Goal: Check status: Verify the current state of an ongoing process or item

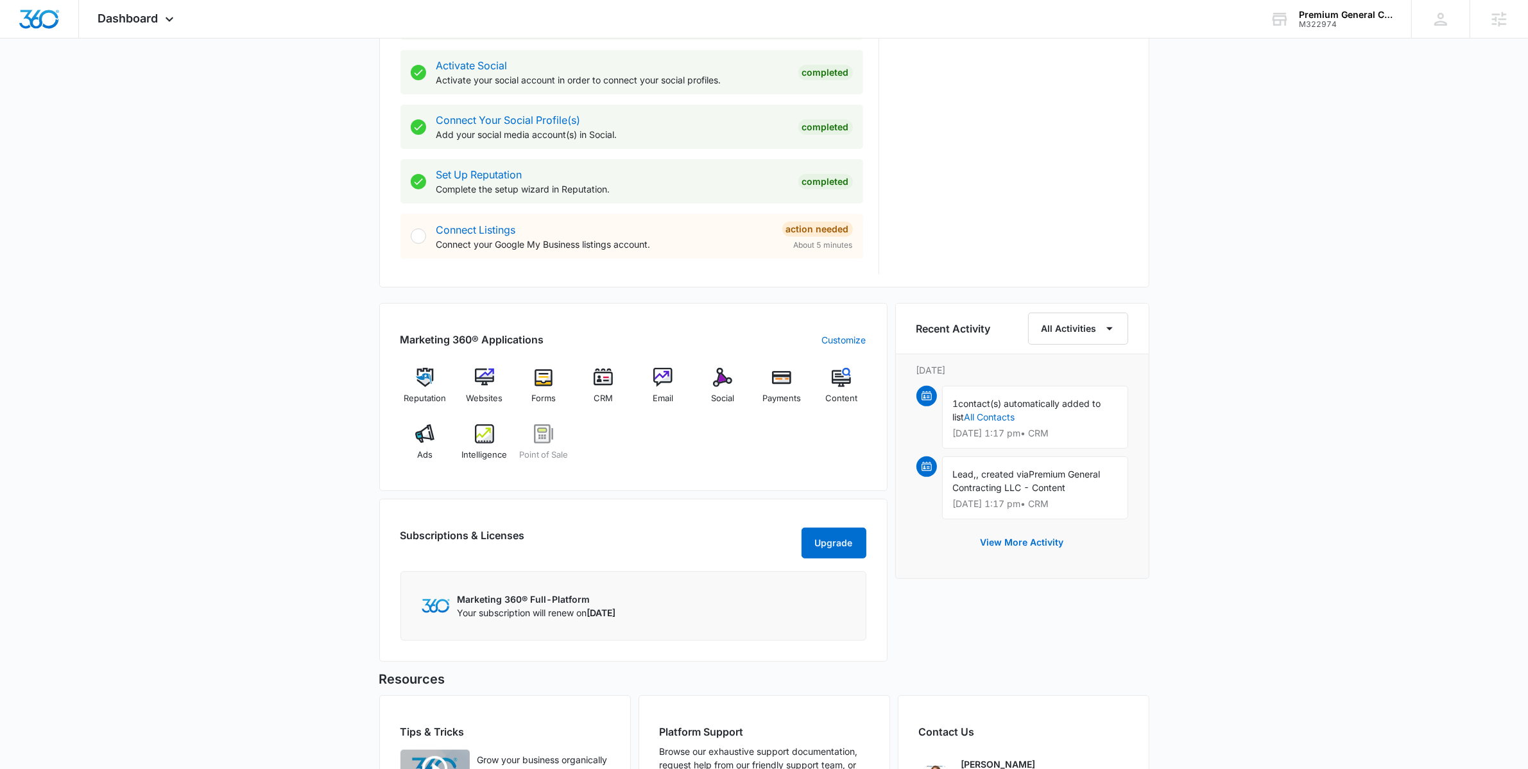
scroll to position [684, 0]
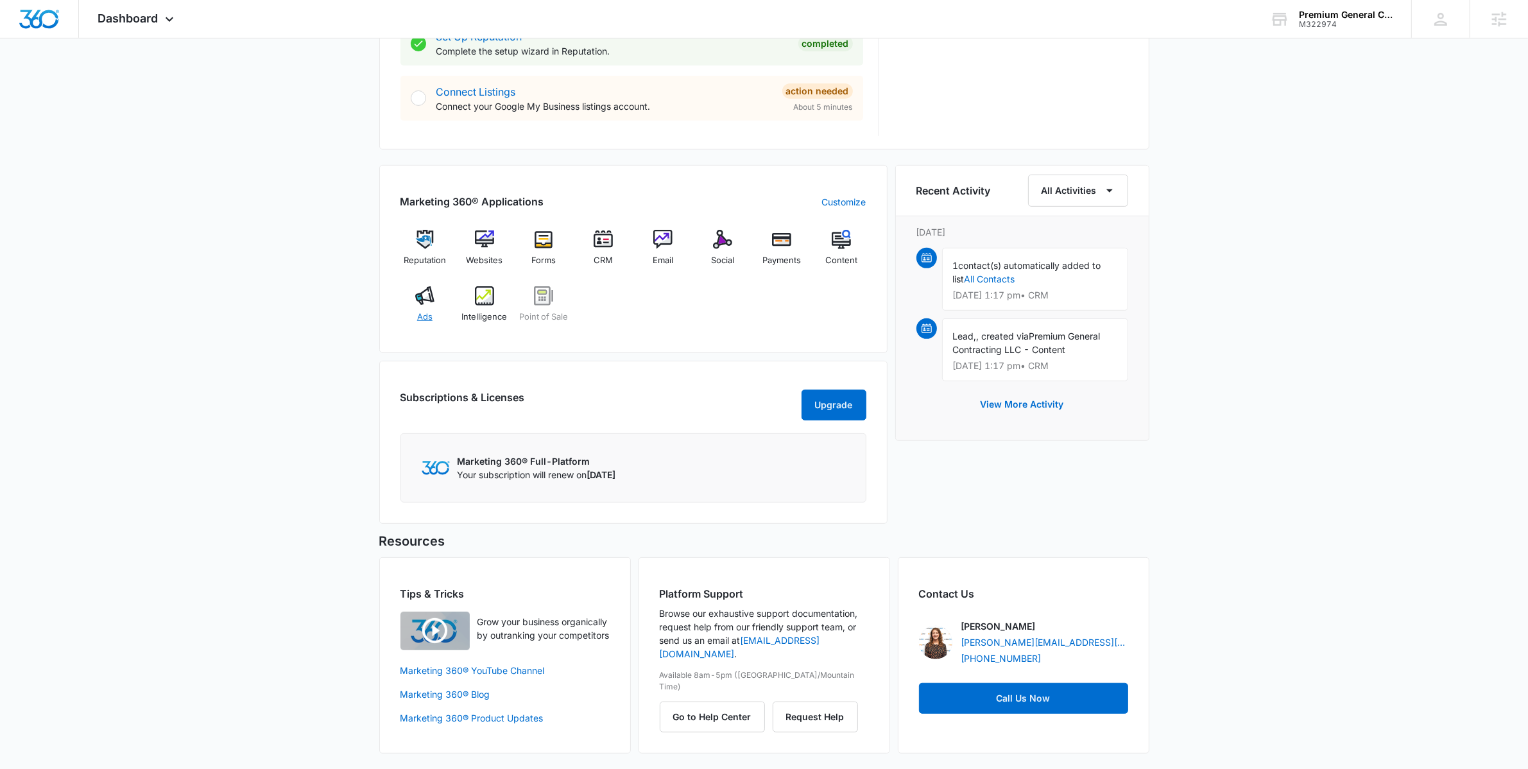
click at [428, 286] on img at bounding box center [424, 295] width 19 height 19
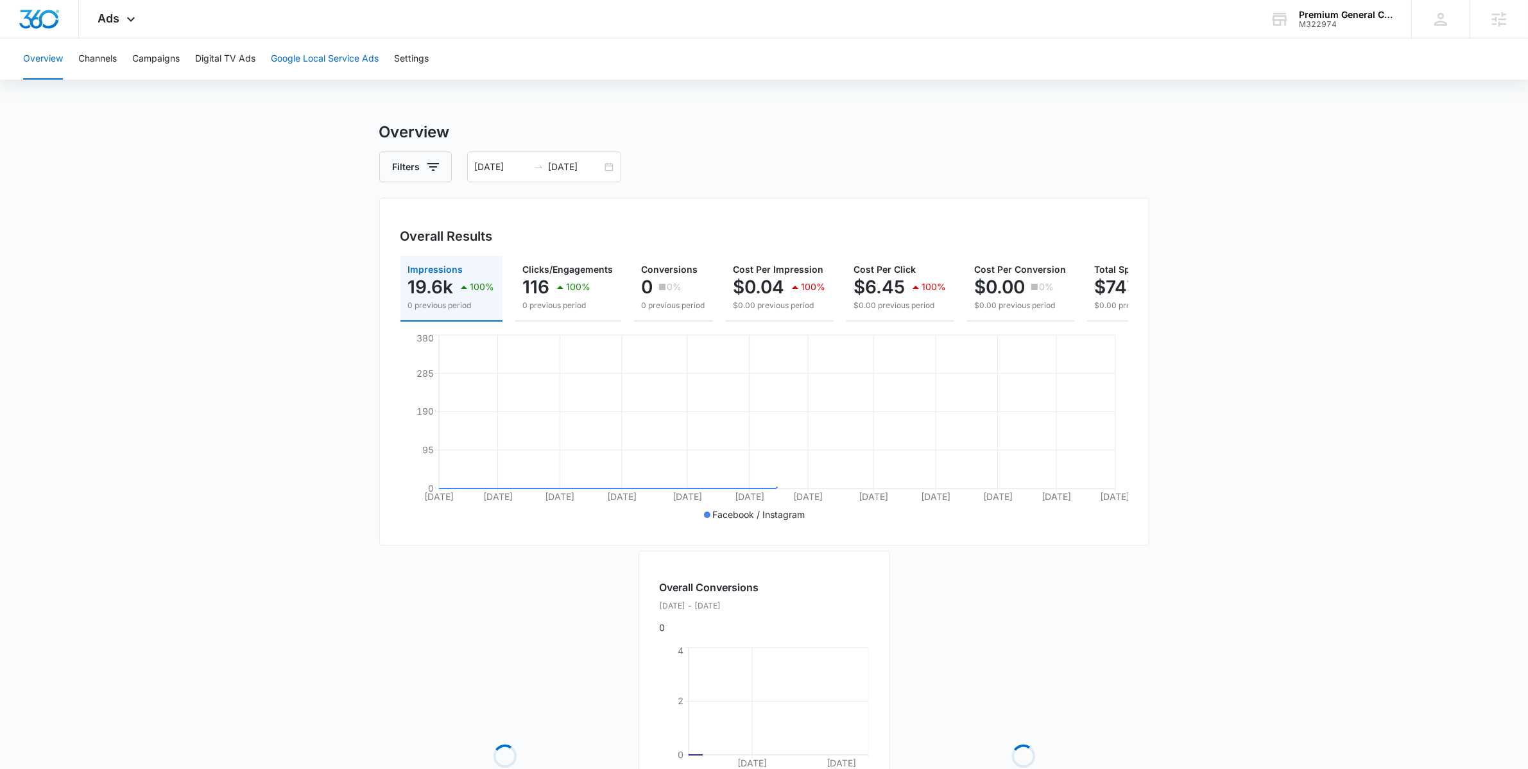
click at [316, 53] on button "Google Local Service Ads" at bounding box center [325, 59] width 108 height 41
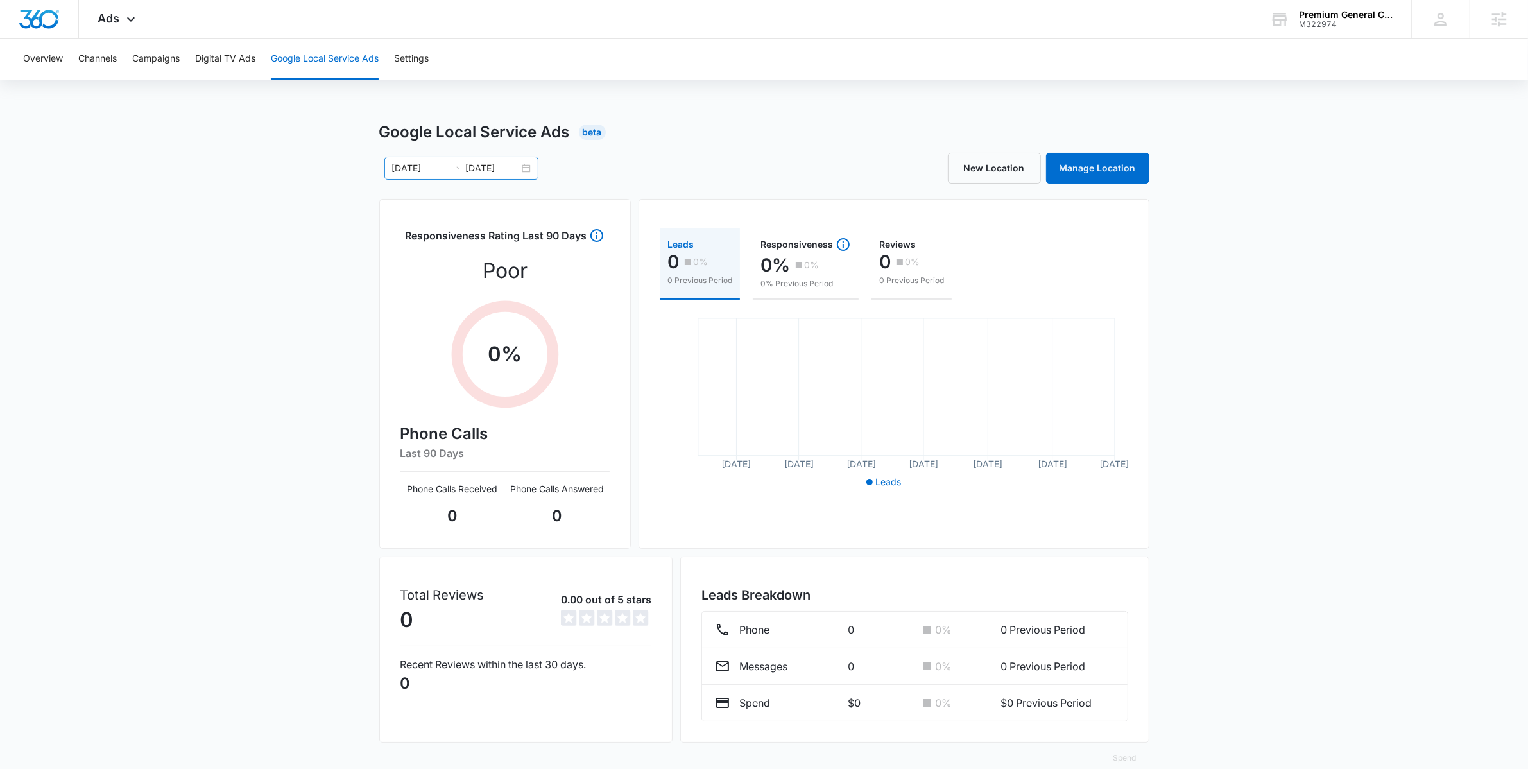
click at [529, 161] on div "01/01/2025 07/27/2025" at bounding box center [462, 168] width 154 height 23
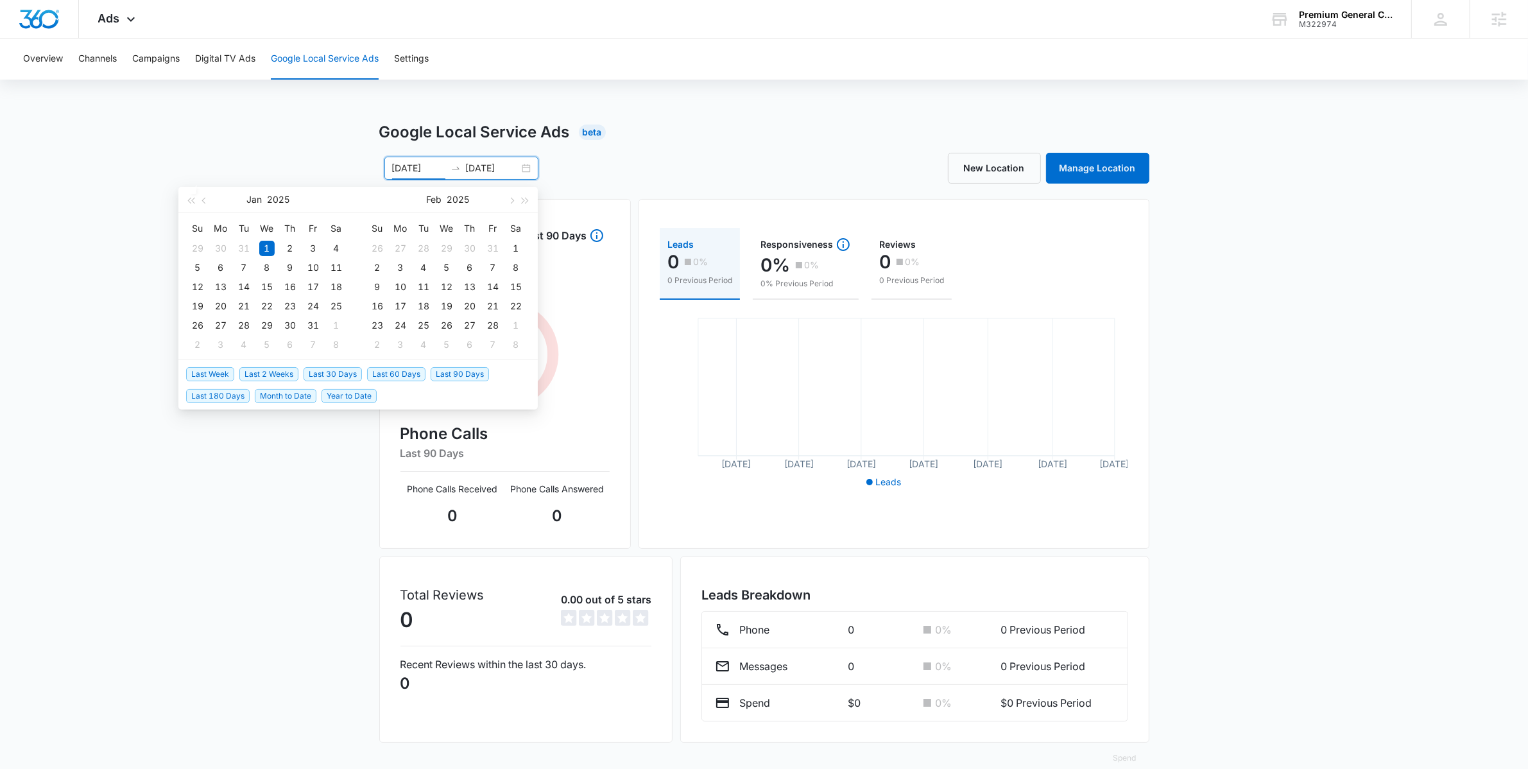
click at [343, 374] on span "Last 30 Days" at bounding box center [333, 374] width 58 height 14
type input "07/14/2025"
type input "08/13/2025"
